Goal: Task Accomplishment & Management: Use online tool/utility

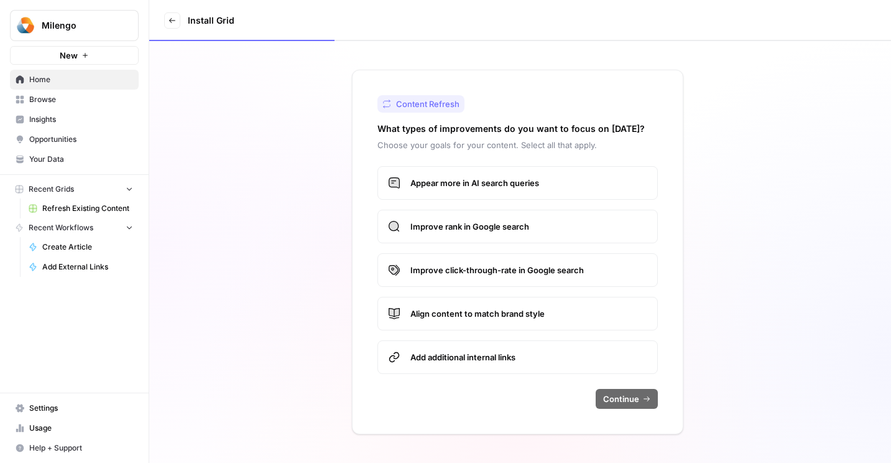
click at [65, 199] on link "Refresh Existing Content" at bounding box center [81, 208] width 116 height 20
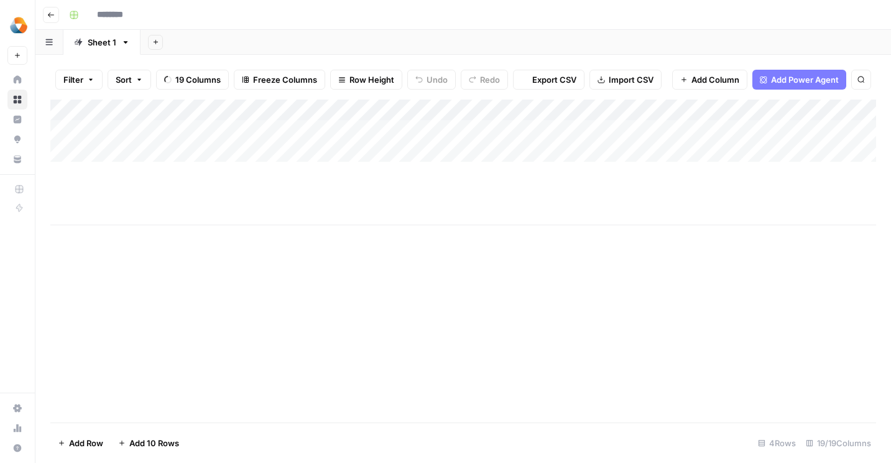
type input "**********"
click at [64, 129] on div "Add Column" at bounding box center [463, 163] width 826 height 126
click at [559, 80] on span "Export CSV" at bounding box center [554, 79] width 44 height 12
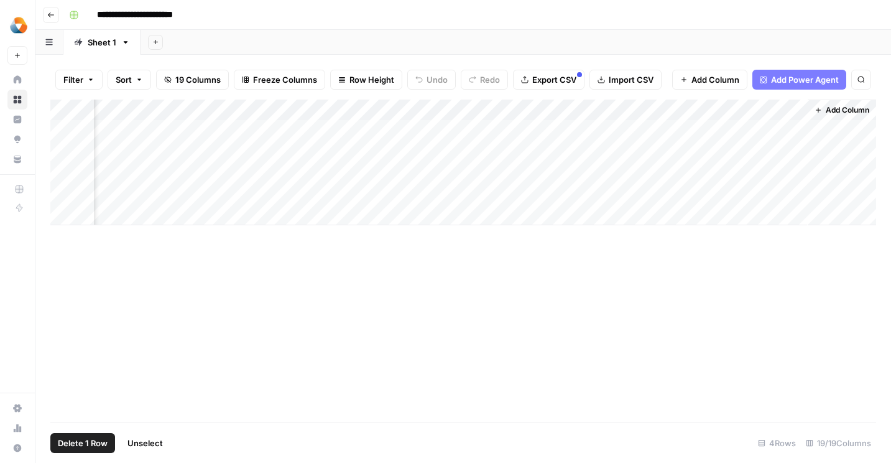
click at [830, 114] on span "Add Column" at bounding box center [848, 110] width 44 height 11
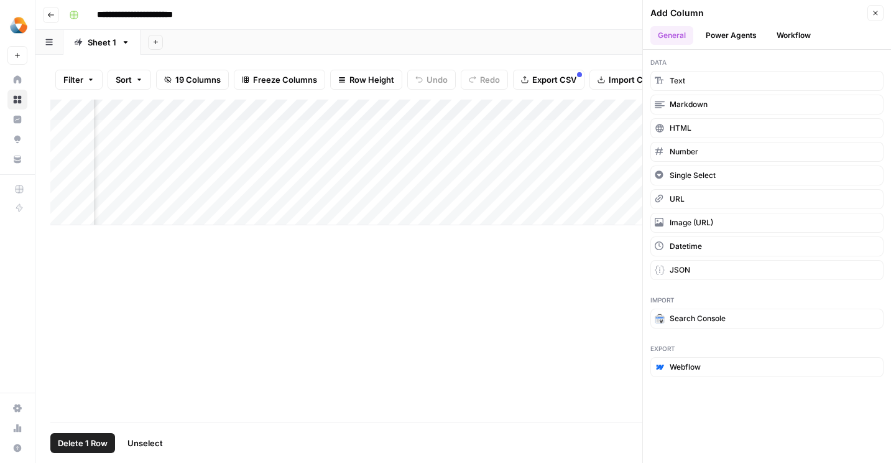
click at [526, 253] on div "Add Column" at bounding box center [463, 261] width 826 height 323
click at [398, 125] on div "Add Column" at bounding box center [463, 163] width 826 height 126
click at [378, 129] on div "Add Column" at bounding box center [463, 163] width 826 height 126
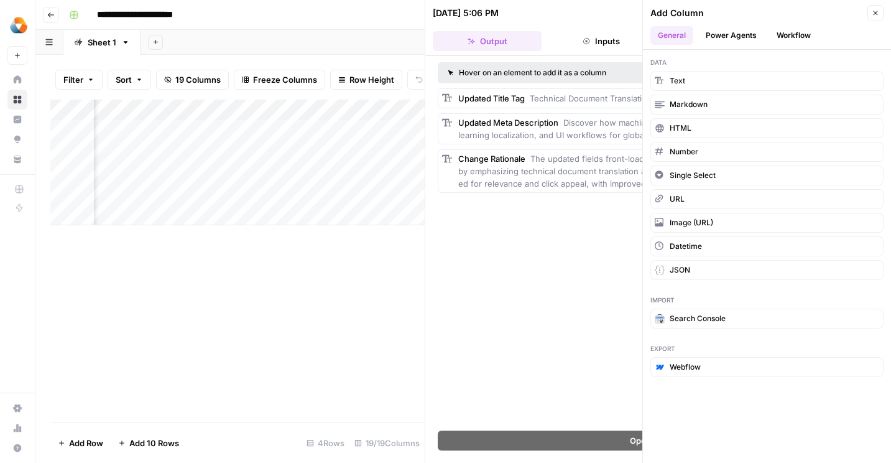
click at [878, 11] on icon "button" at bounding box center [875, 12] width 7 height 7
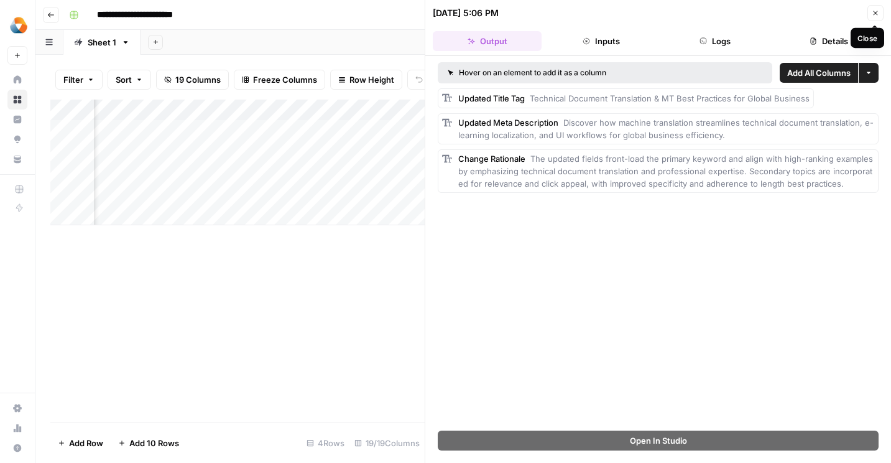
click at [876, 16] on icon "button" at bounding box center [875, 12] width 7 height 7
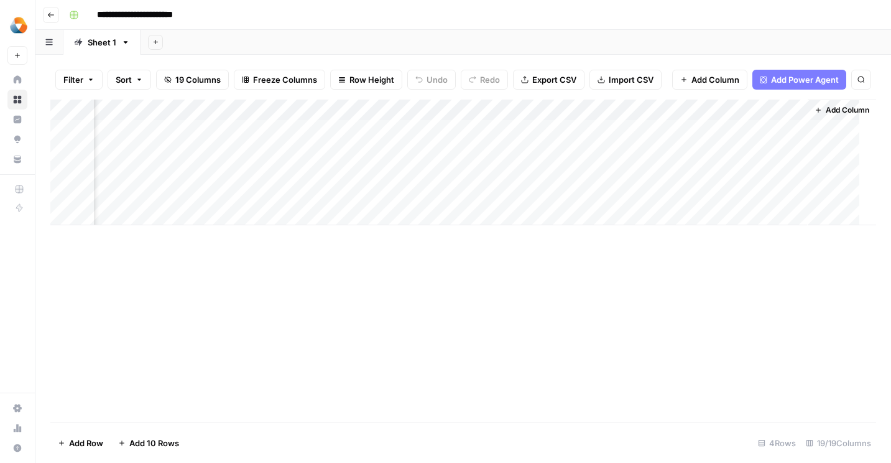
scroll to position [0, 2057]
click at [751, 129] on div "Add Column" at bounding box center [463, 163] width 826 height 126
click at [751, 106] on div "Add Column" at bounding box center [463, 163] width 826 height 126
click at [747, 261] on div "Add Column" at bounding box center [463, 261] width 826 height 323
click at [647, 126] on div "Add Column" at bounding box center [463, 163] width 826 height 126
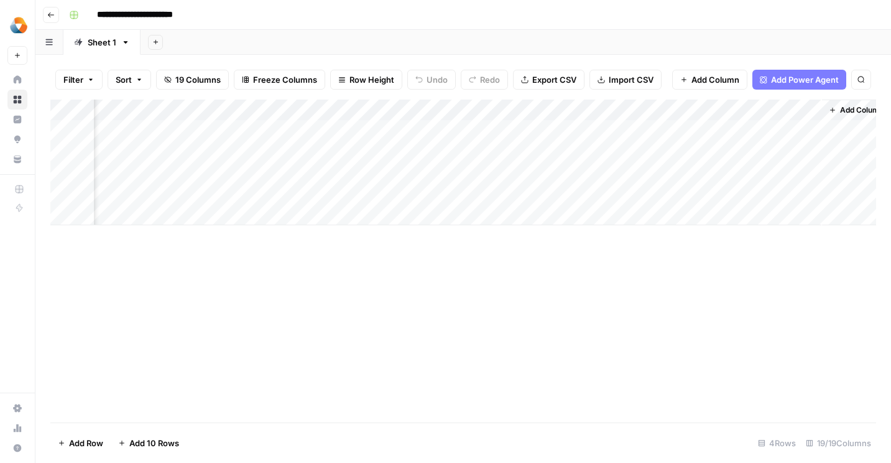
click at [541, 124] on div "Add Column" at bounding box center [463, 163] width 826 height 126
click at [392, 150] on div "Add Column" at bounding box center [463, 163] width 826 height 126
click at [646, 146] on div "Add Column" at bounding box center [463, 163] width 826 height 126
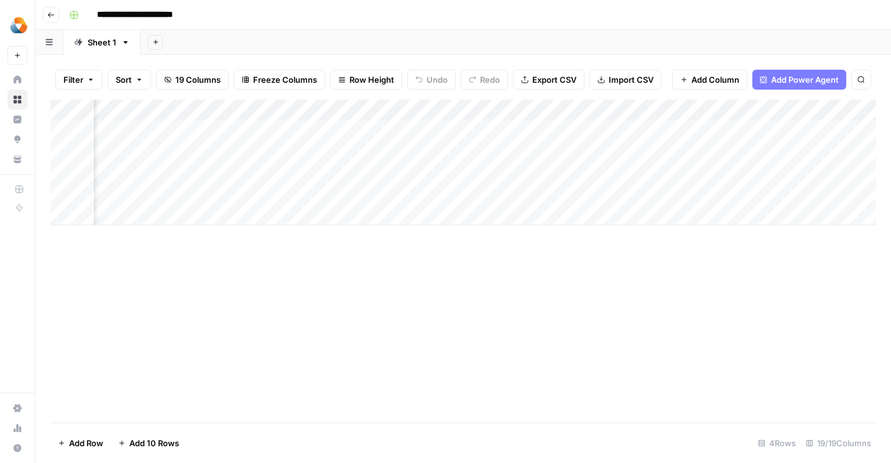
scroll to position [0, 1367]
click at [522, 151] on div "Add Column" at bounding box center [463, 163] width 826 height 126
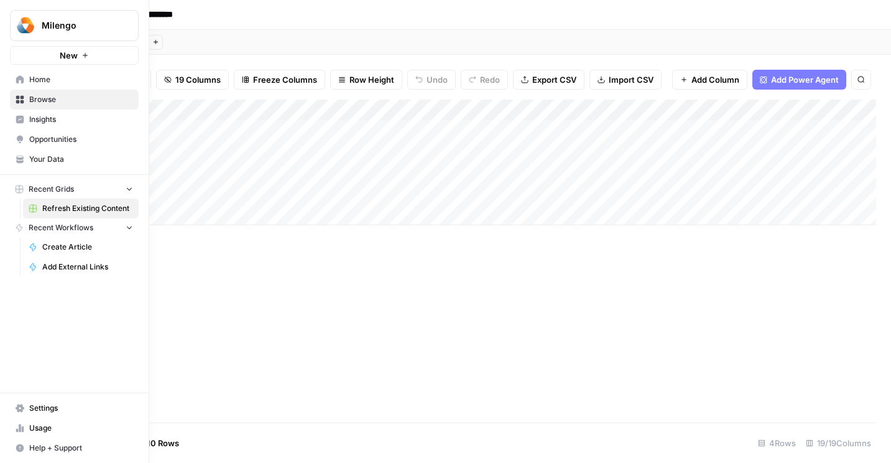
click at [19, 80] on icon at bounding box center [20, 79] width 9 height 9
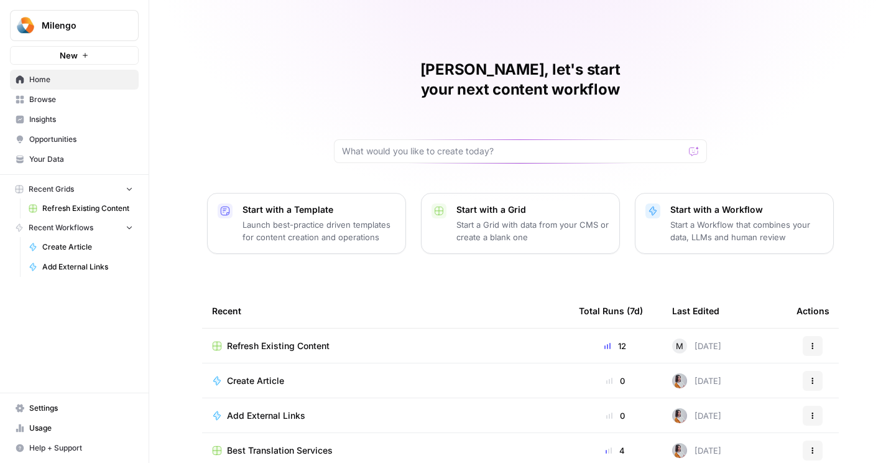
click at [315, 340] on span "Refresh Existing Content" at bounding box center [278, 346] width 103 height 12
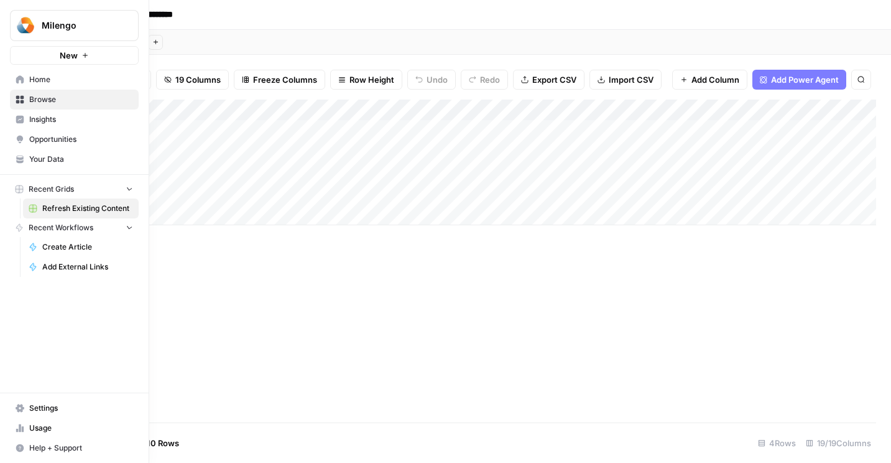
click at [19, 79] on icon at bounding box center [20, 79] width 8 height 8
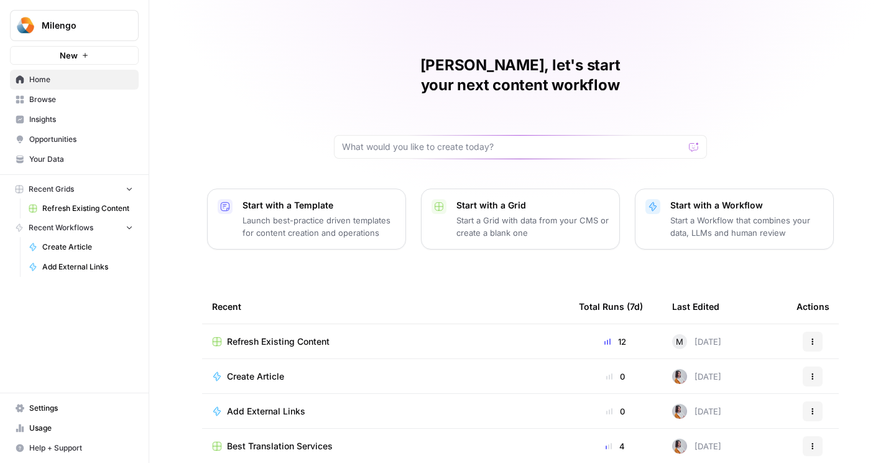
scroll to position [3, 0]
click at [302, 441] on span "Best Translation Services" at bounding box center [280, 447] width 106 height 12
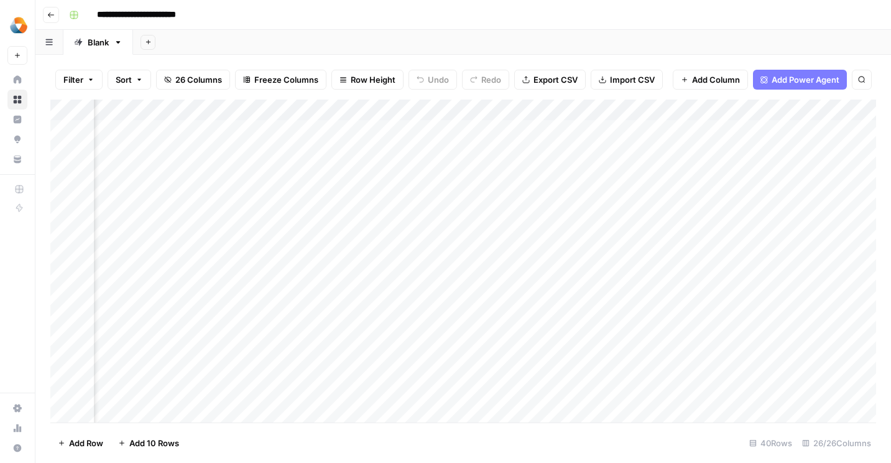
scroll to position [0, 1188]
